Goal: Information Seeking & Learning: Learn about a topic

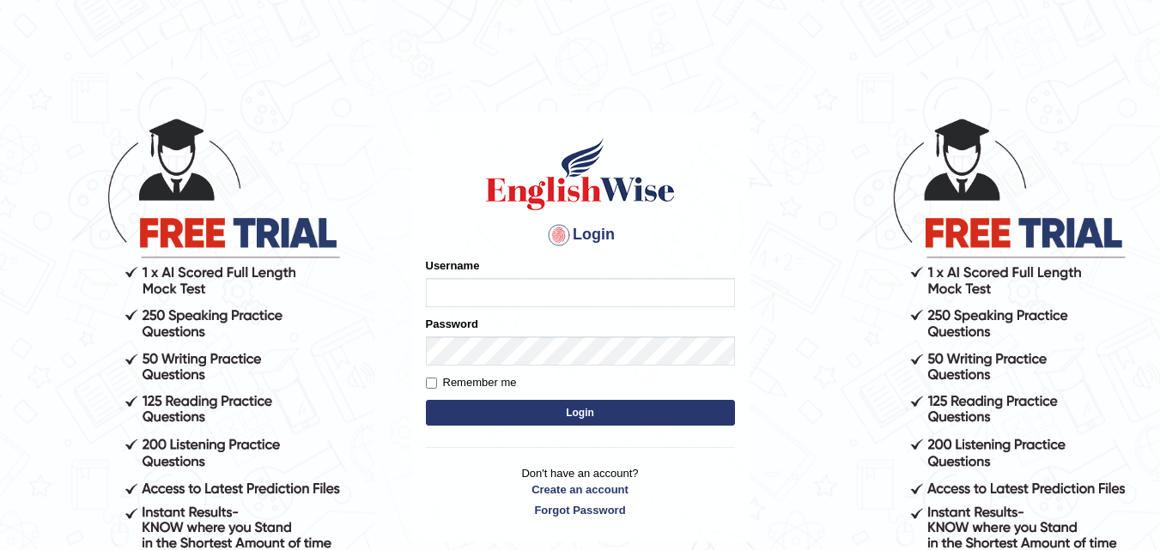
type input "Leena49"
click at [619, 409] on button "Login" at bounding box center [580, 413] width 309 height 26
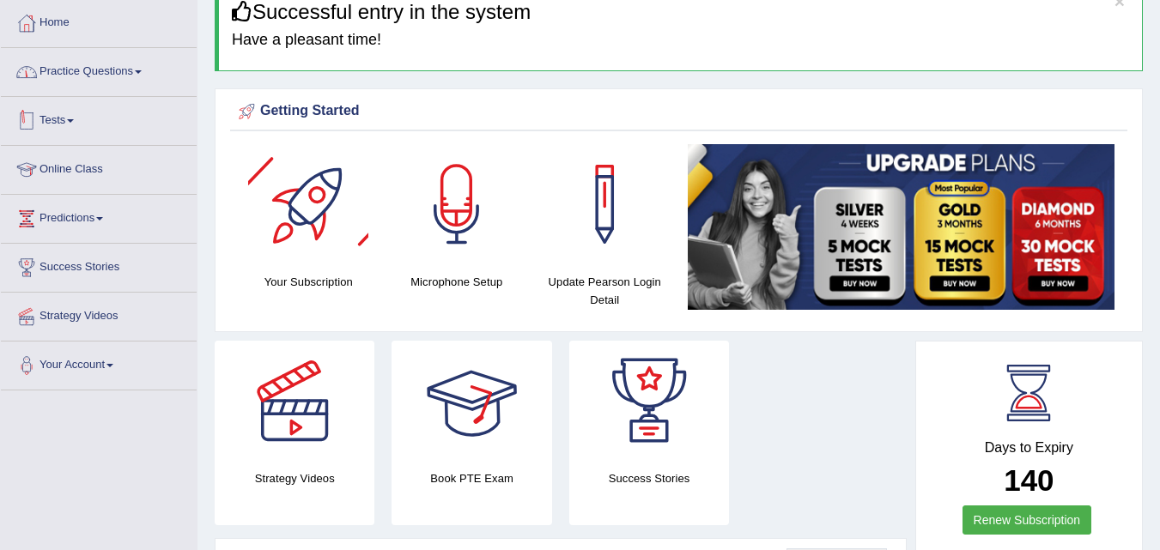
click at [103, 61] on link "Practice Questions" at bounding box center [99, 69] width 196 height 43
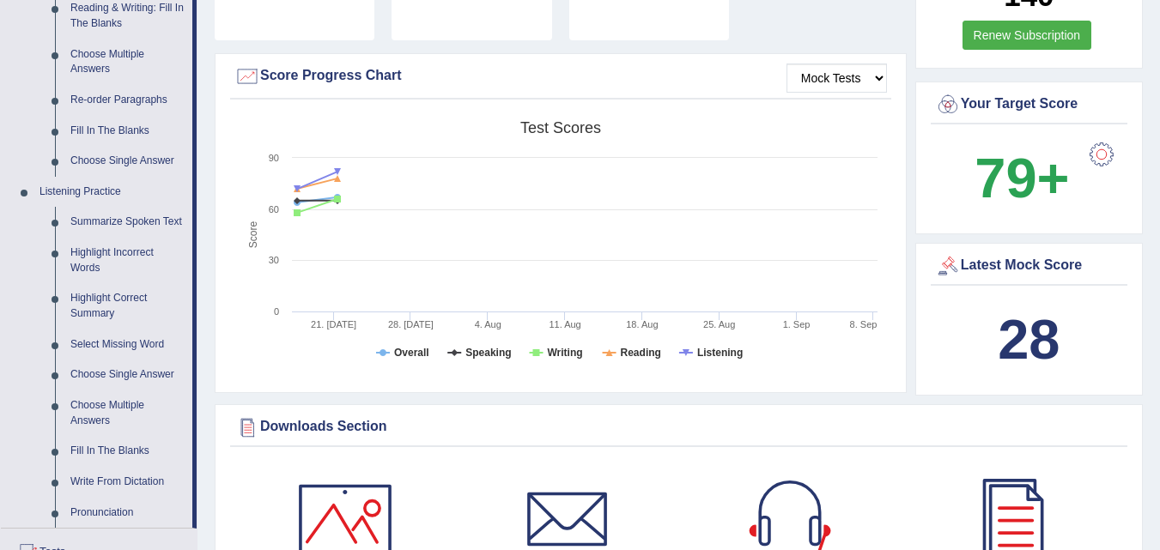
scroll to position [601, 0]
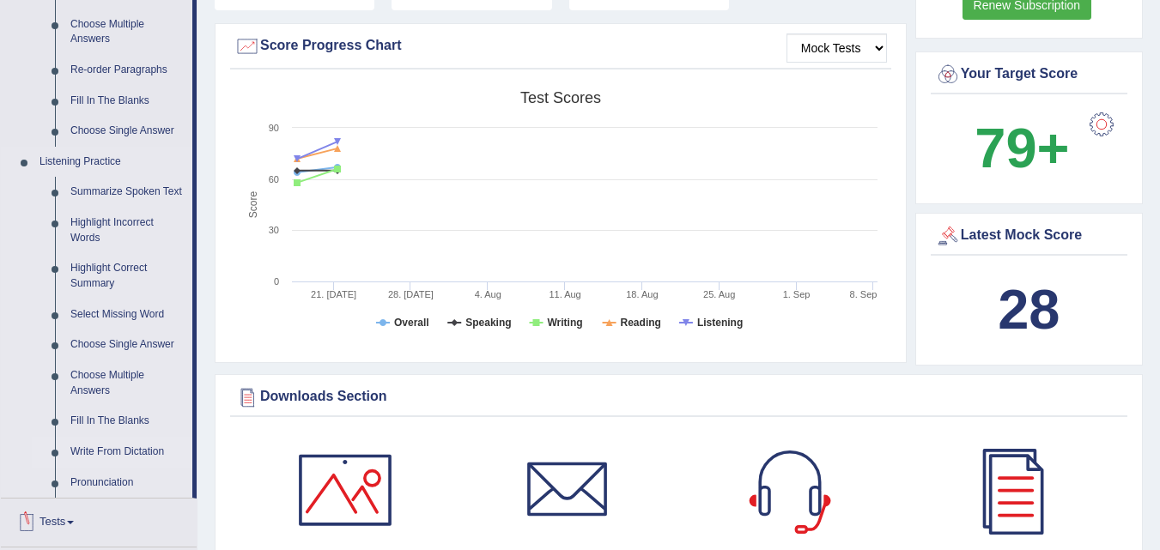
click at [131, 446] on link "Write From Dictation" at bounding box center [128, 452] width 130 height 31
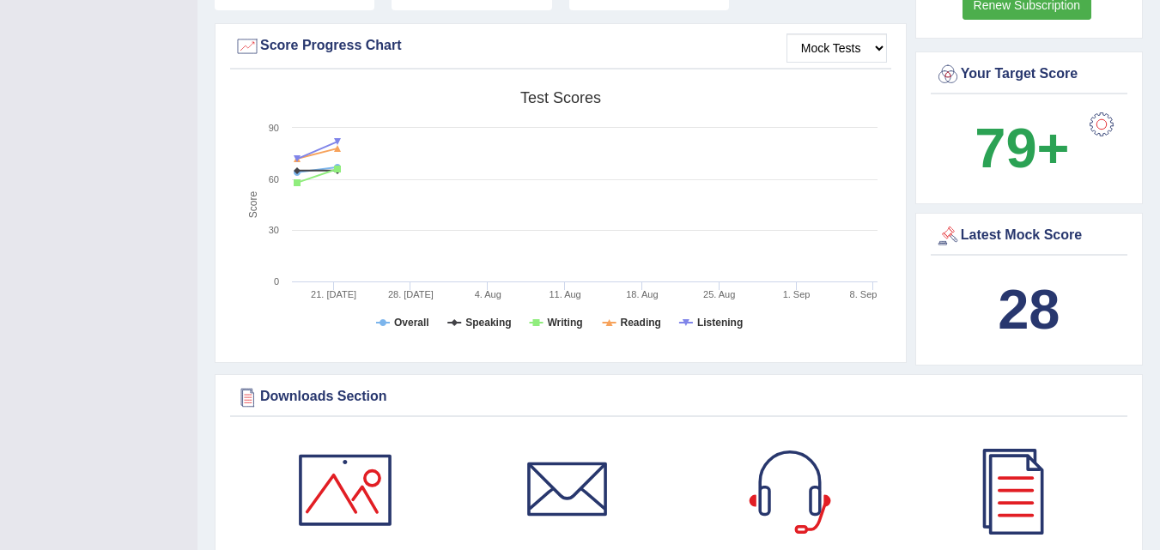
scroll to position [215, 0]
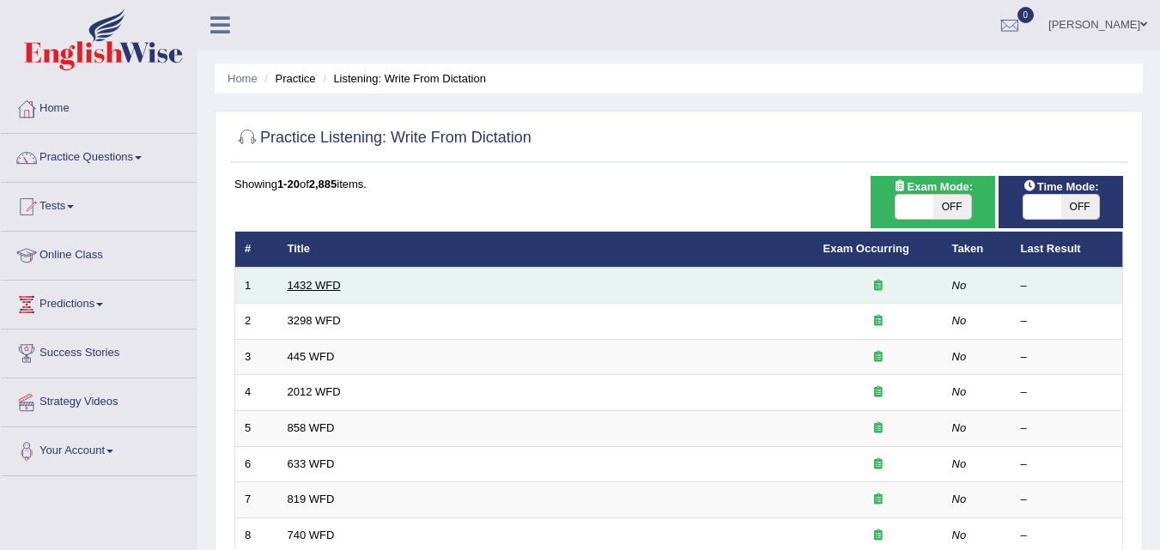
click at [319, 283] on link "1432 WFD" at bounding box center [314, 285] width 53 height 13
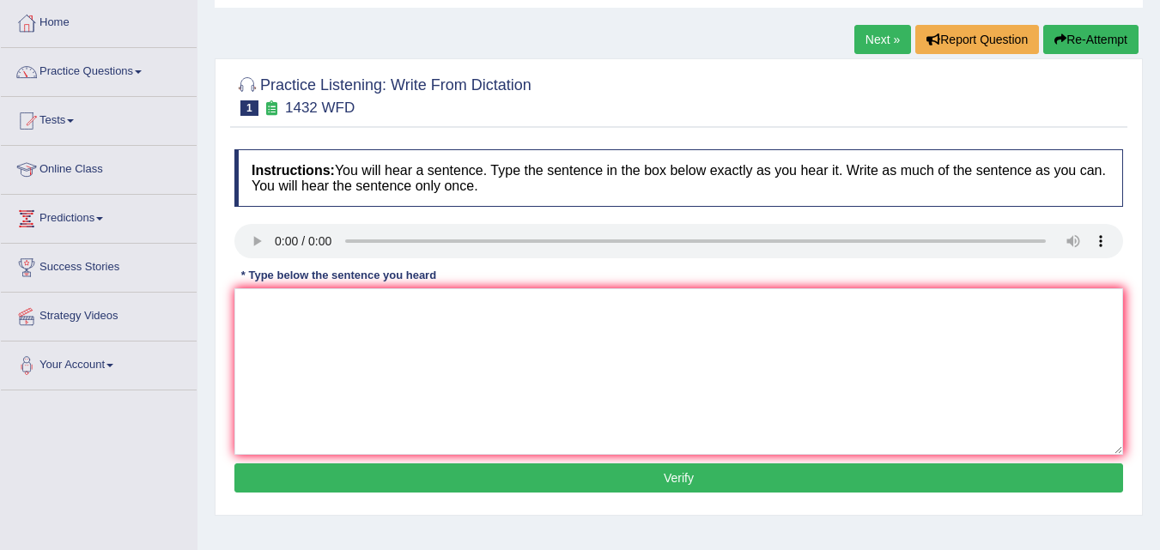
scroll to position [86, 0]
click at [312, 309] on textarea at bounding box center [678, 372] width 889 height 167
type textarea "A physical activity is beneficial to your health."
click at [478, 471] on button "Verify" at bounding box center [678, 478] width 889 height 29
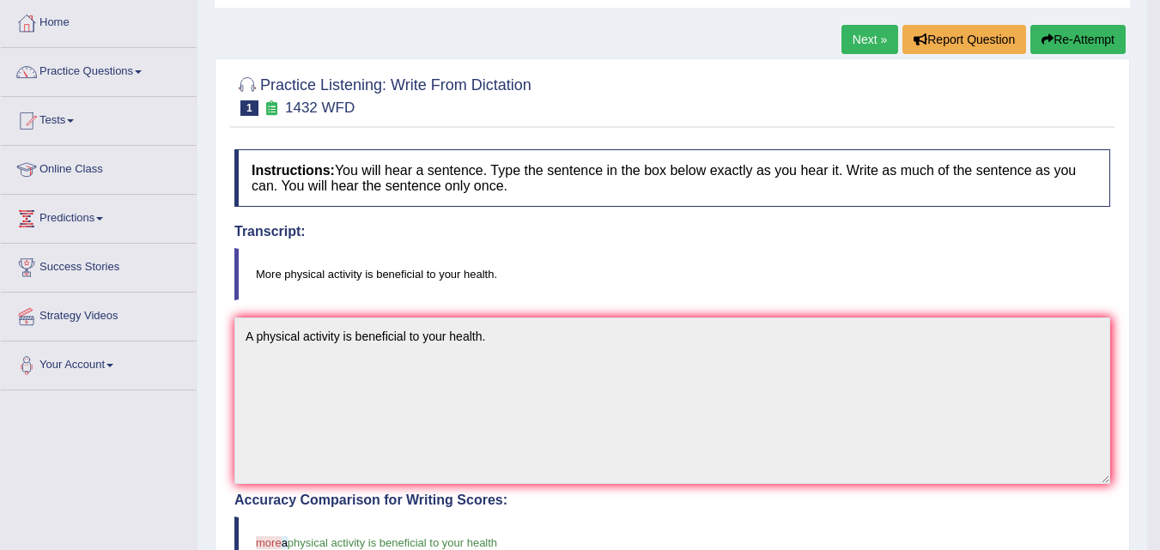
click at [858, 35] on link "Next »" at bounding box center [869, 39] width 57 height 29
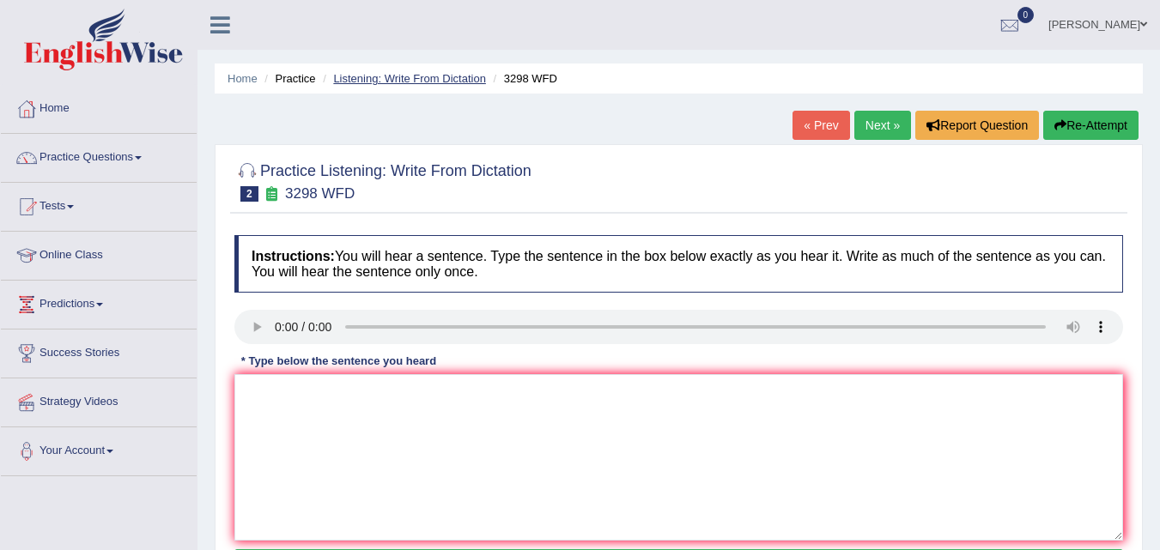
click at [374, 77] on link "Listening: Write From Dictation" at bounding box center [409, 78] width 153 height 13
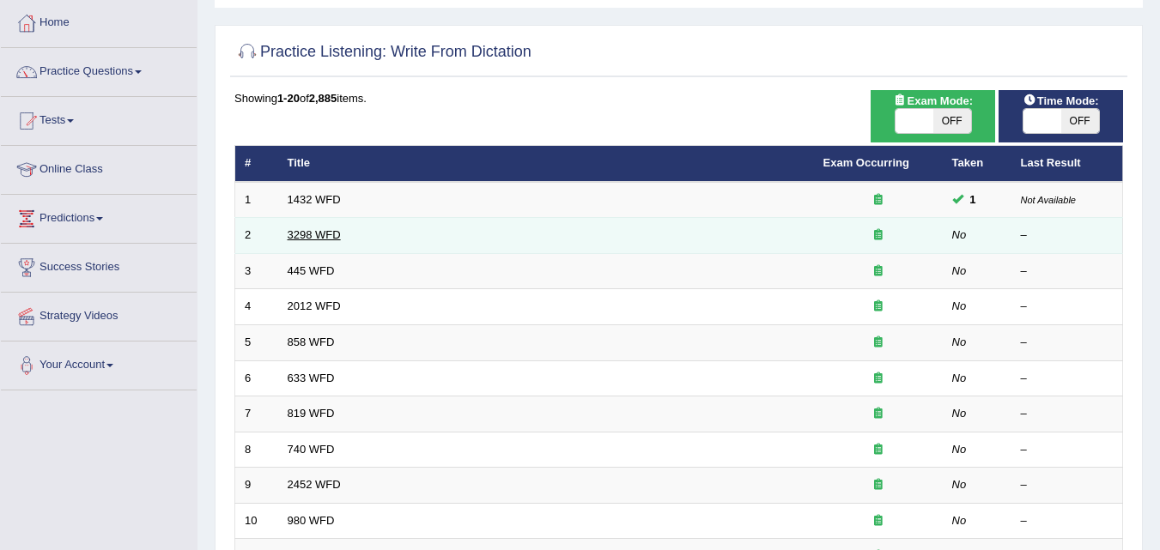
click at [295, 228] on link "3298 WFD" at bounding box center [314, 234] width 53 height 13
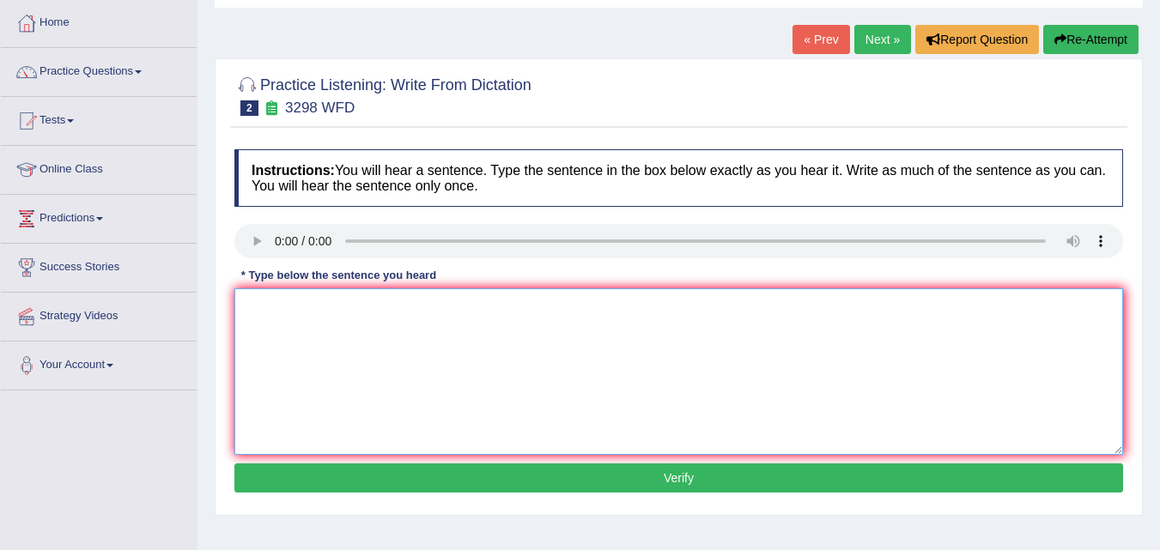
click at [370, 304] on textarea at bounding box center [678, 372] width 889 height 167
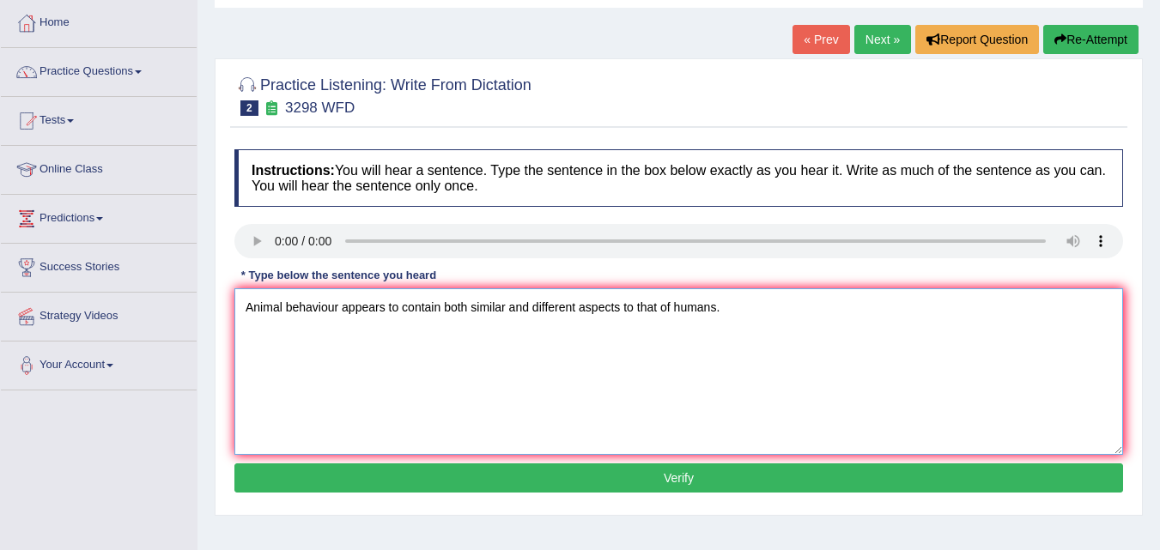
type textarea "Animal behaviour appears to contain both similar and different aspects to that …"
click at [417, 470] on button "Verify" at bounding box center [678, 478] width 889 height 29
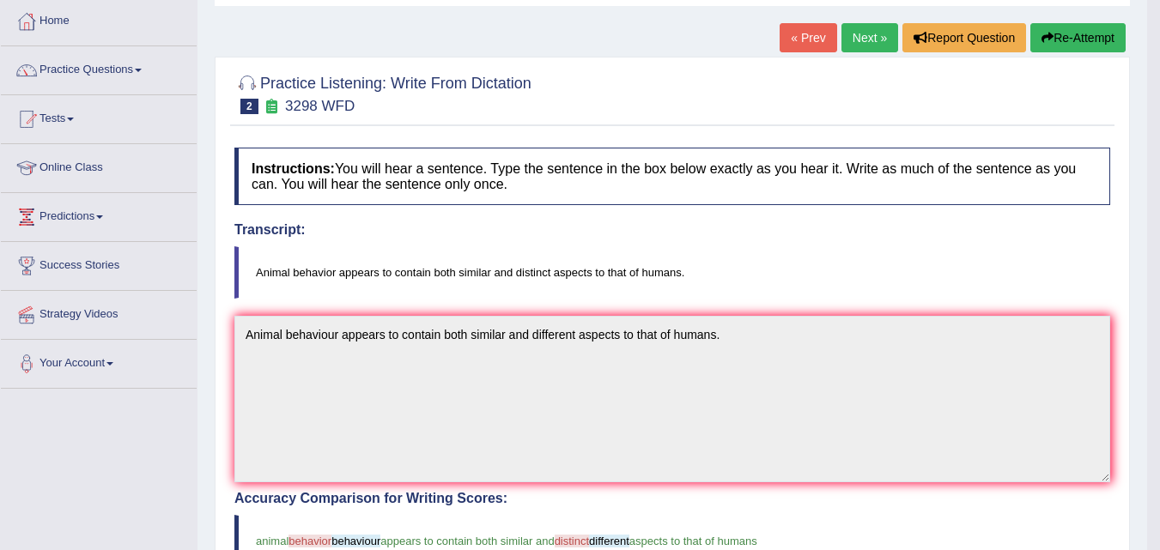
scroll to position [86, 0]
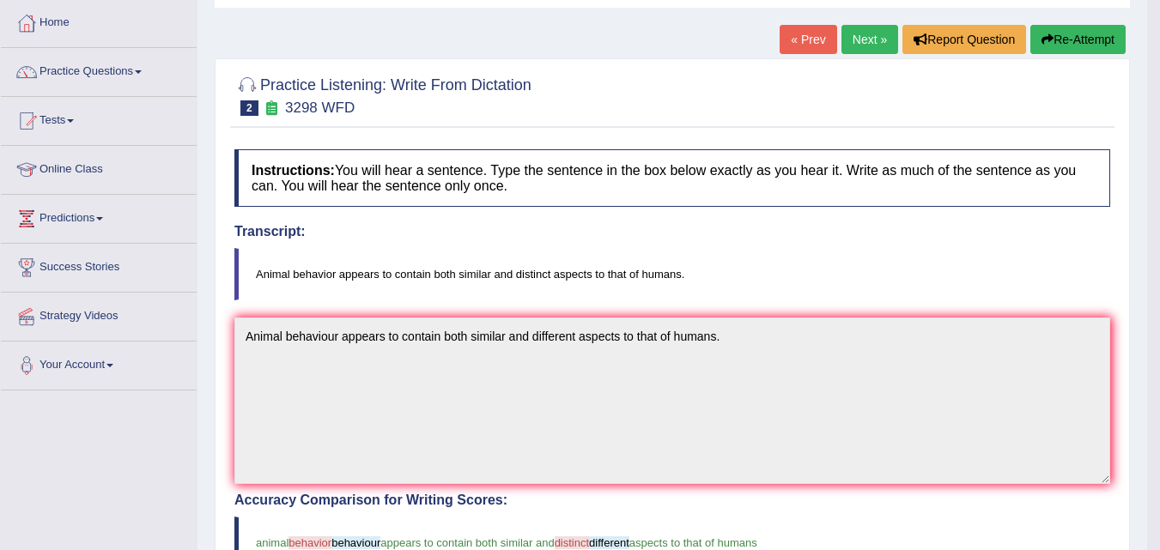
click at [869, 41] on link "Next »" at bounding box center [869, 39] width 57 height 29
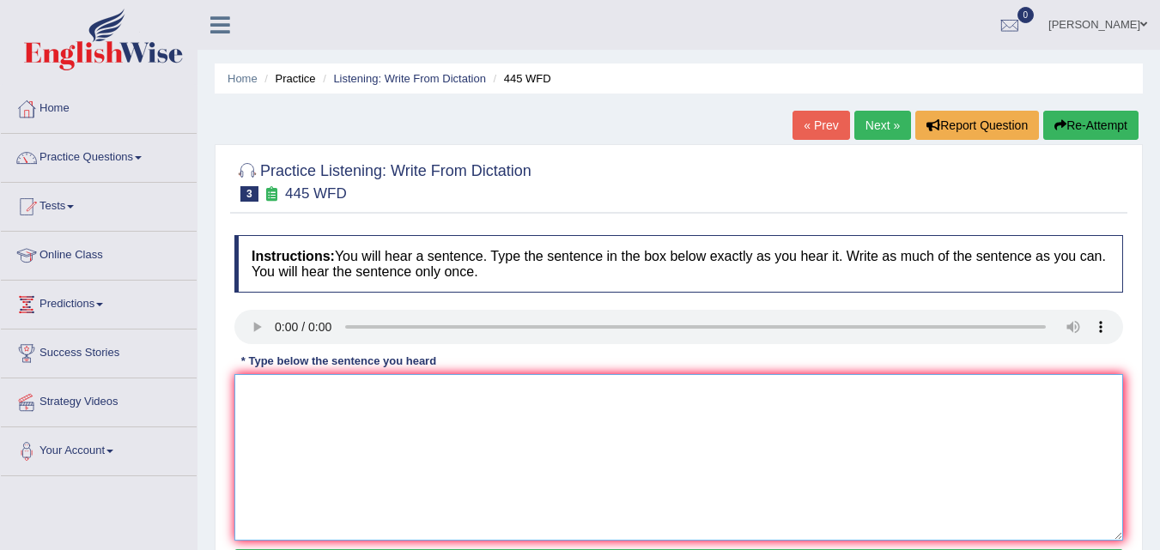
click at [246, 399] on textarea at bounding box center [678, 457] width 889 height 167
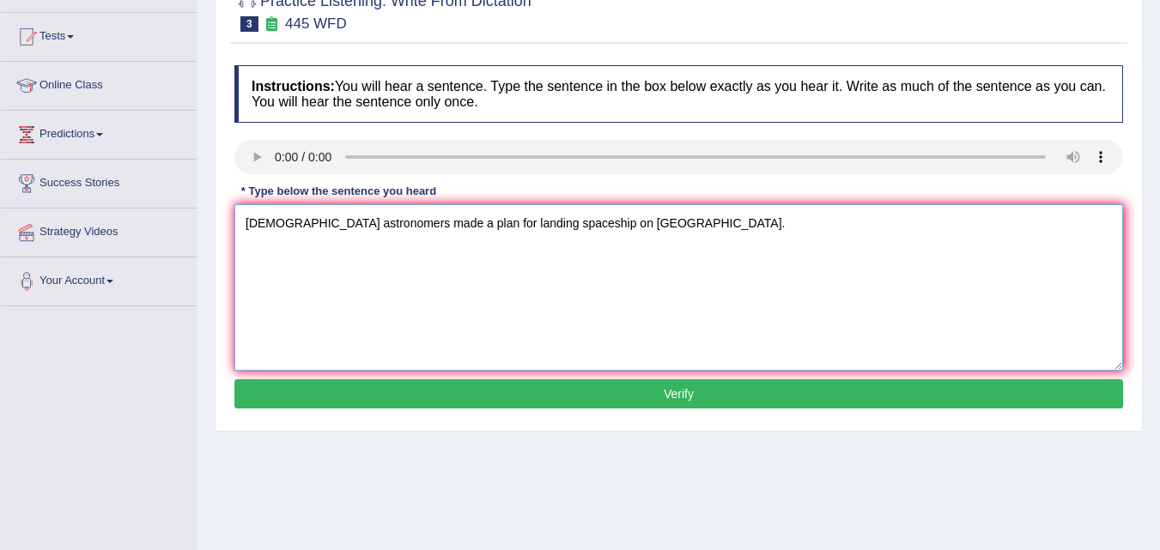
scroll to position [172, 0]
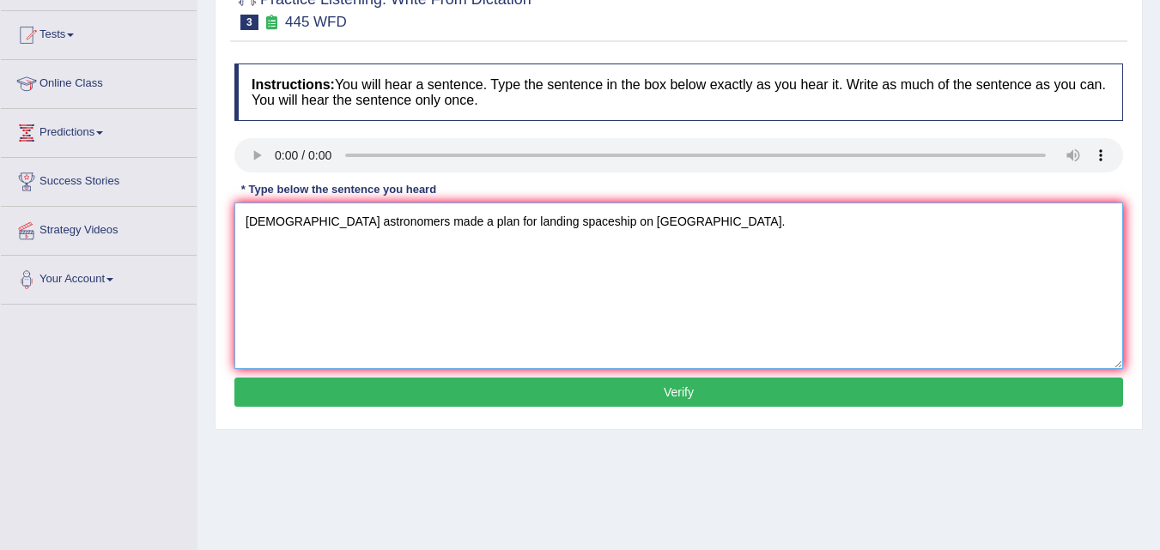
type textarea "American astronomers made a plan for landing spaceship on Mars."
click at [442, 379] on button "Verify" at bounding box center [678, 392] width 889 height 29
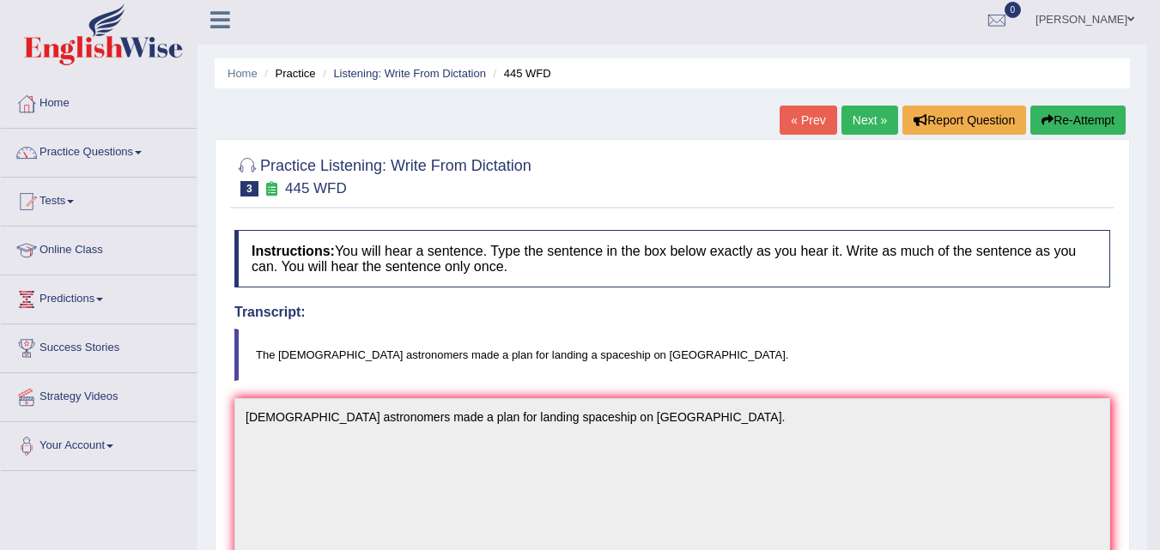
scroll to position [0, 0]
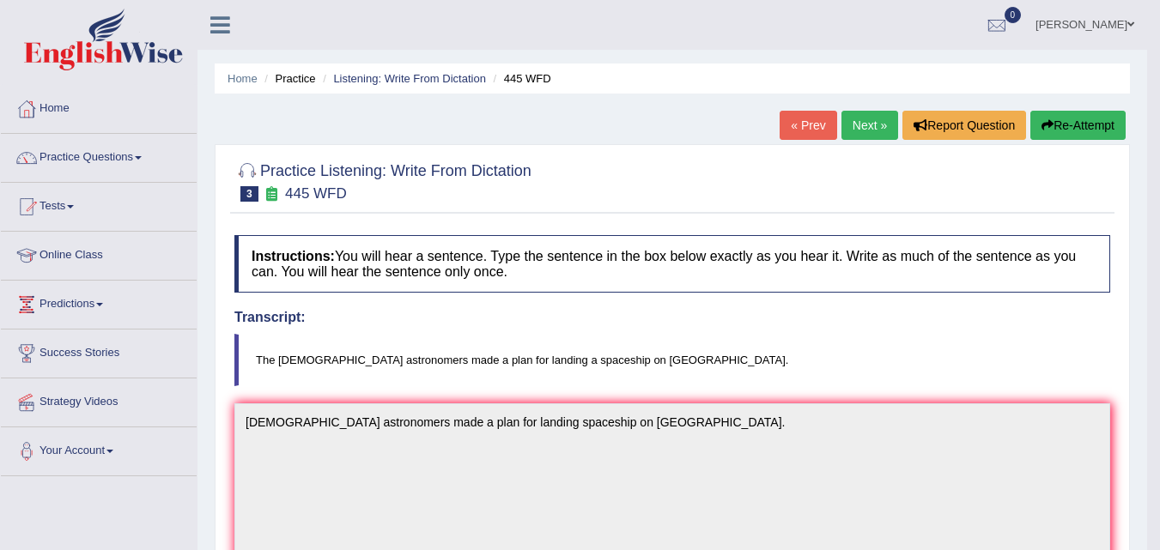
click at [841, 120] on link "Next »" at bounding box center [869, 125] width 57 height 29
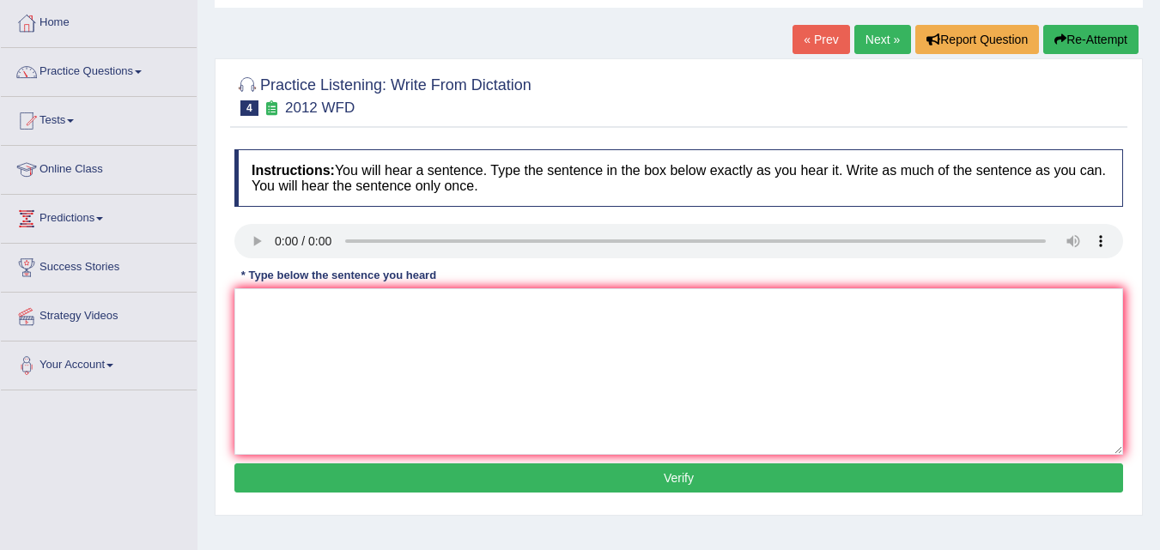
click at [872, 49] on link "Next »" at bounding box center [882, 39] width 57 height 29
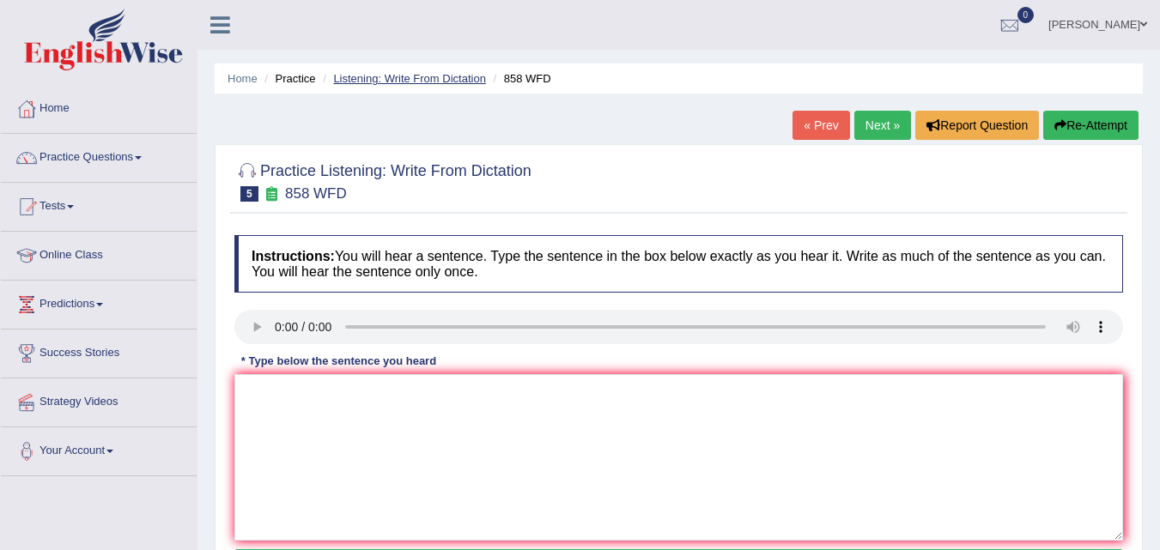
click at [364, 78] on link "Listening: Write From Dictation" at bounding box center [409, 78] width 153 height 13
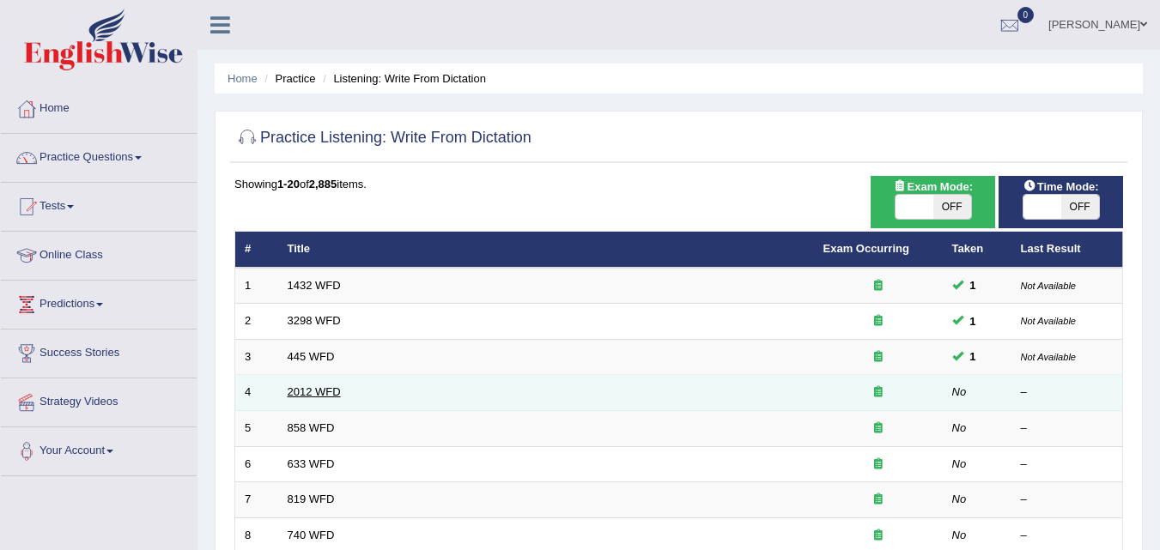
click at [330, 393] on link "2012 WFD" at bounding box center [314, 392] width 53 height 13
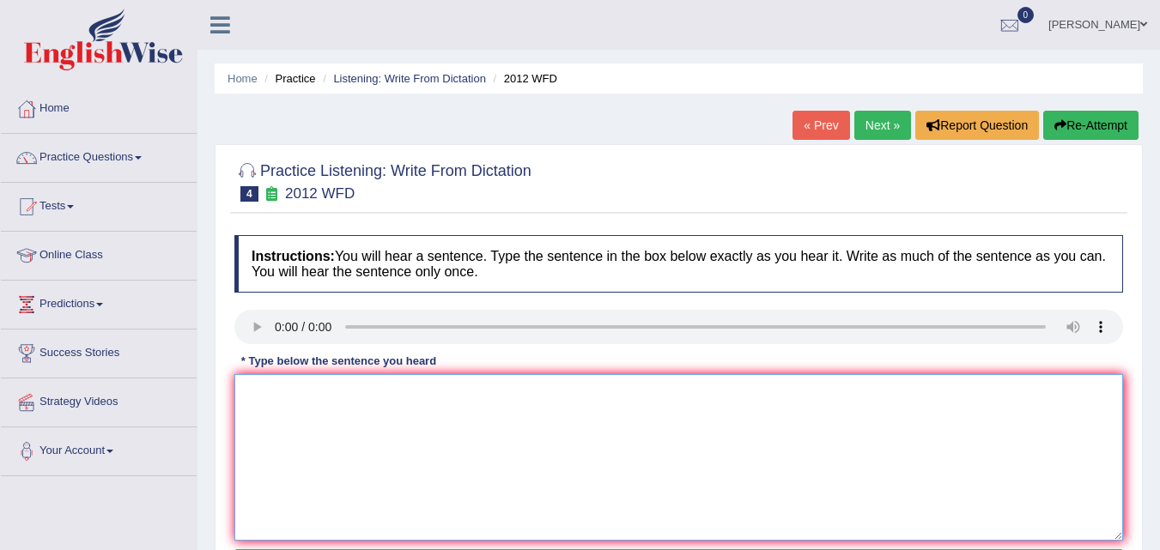
click at [316, 392] on textarea at bounding box center [678, 457] width 889 height 167
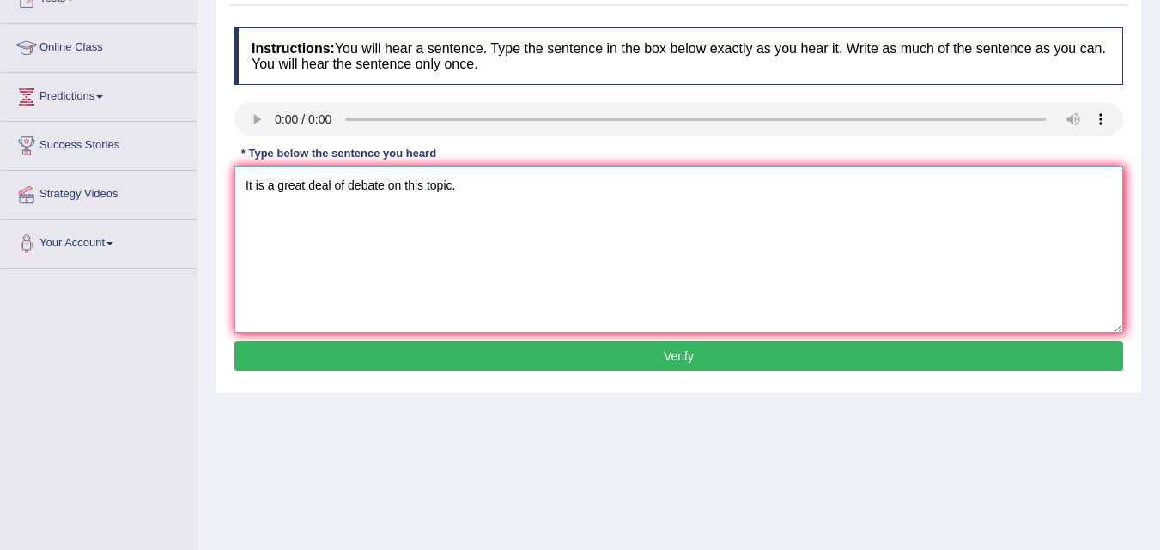
scroll to position [258, 0]
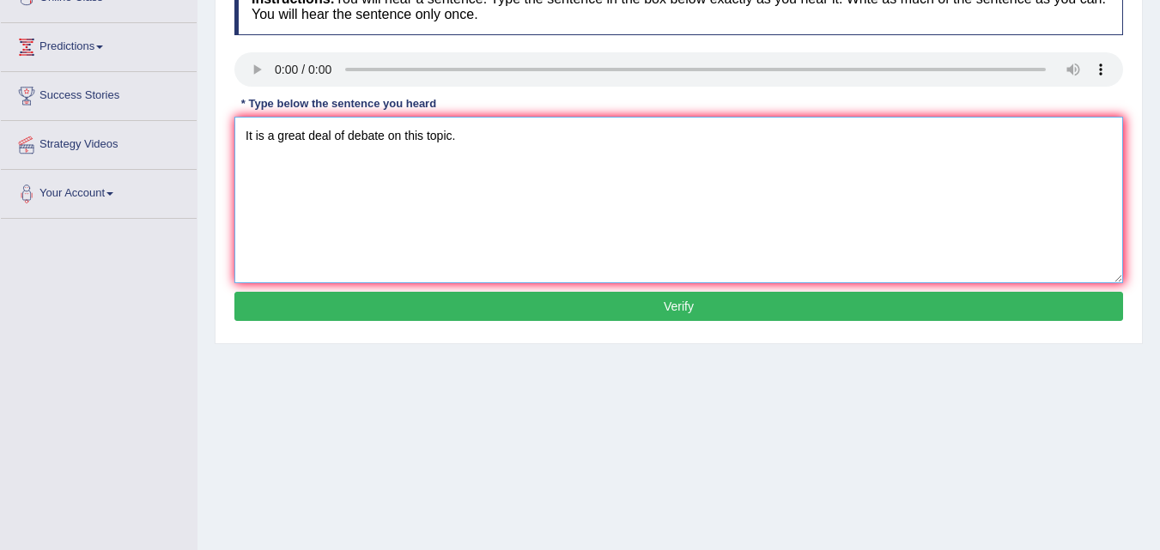
type textarea "It is a great deal of debate on this topic."
click at [604, 309] on button "Verify" at bounding box center [678, 306] width 889 height 29
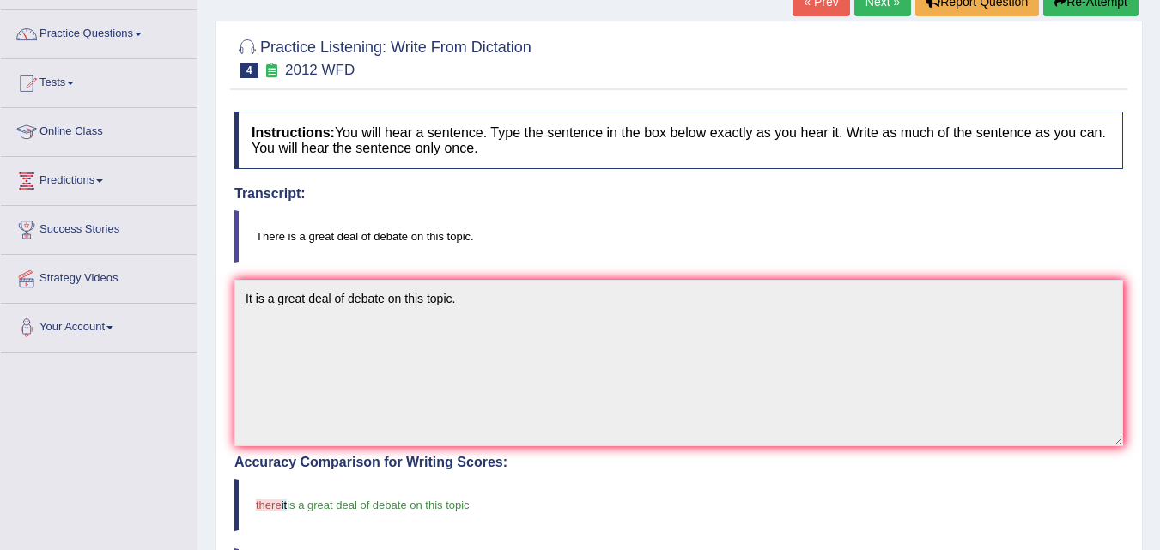
scroll to position [86, 0]
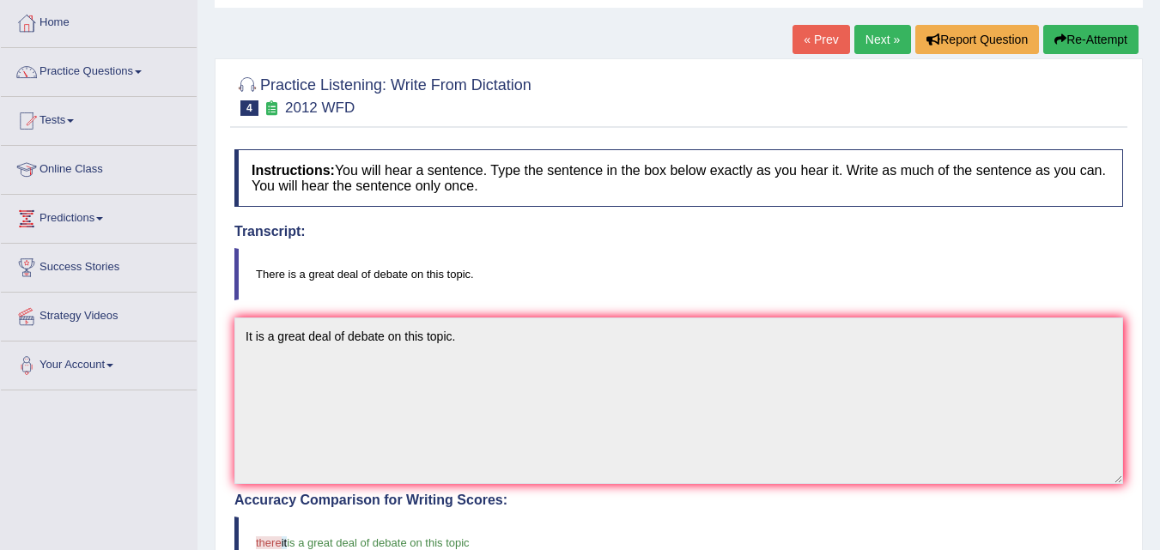
click at [1072, 35] on button "Re-Attempt" at bounding box center [1090, 39] width 95 height 29
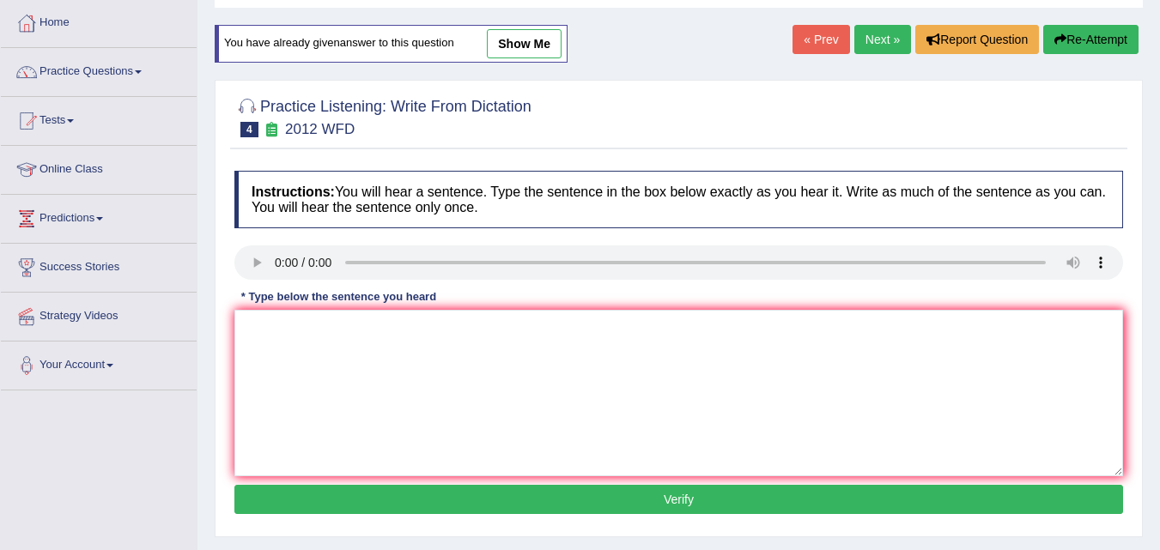
scroll to position [86, 0]
